Goal: Transaction & Acquisition: Purchase product/service

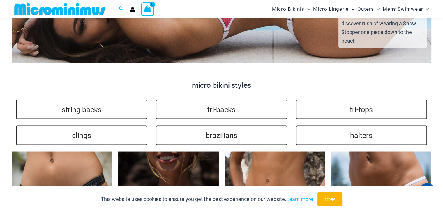
scroll to position [1071, 0]
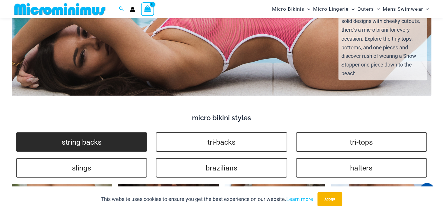
click at [84, 138] on link "string backs" at bounding box center [81, 141] width 131 height 19
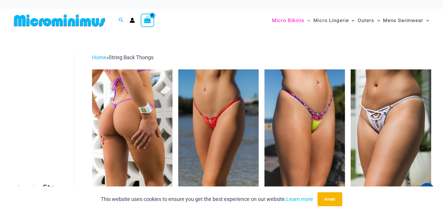
click at [143, 79] on img at bounding box center [132, 130] width 80 height 120
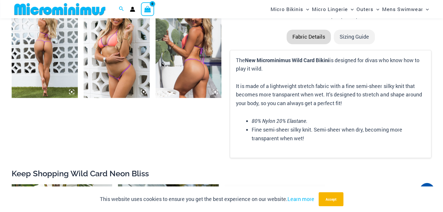
scroll to position [477, 0]
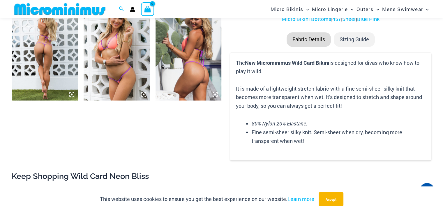
click at [32, 54] on img at bounding box center [45, 50] width 66 height 99
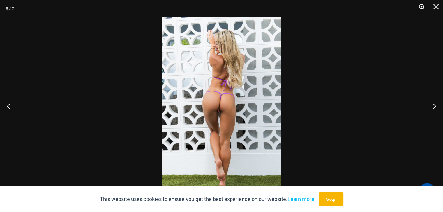
click at [422, 8] on button "Zoom" at bounding box center [419, 8] width 15 height 17
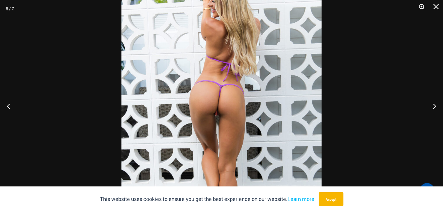
click at [423, 7] on button "Zoom" at bounding box center [419, 8] width 15 height 17
